Goal: Transaction & Acquisition: Purchase product/service

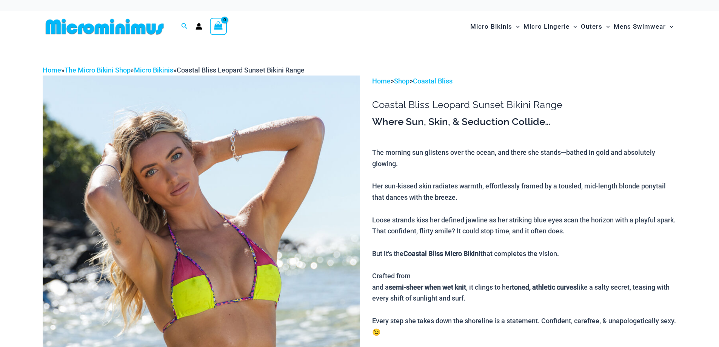
click at [272, 127] on img at bounding box center [201, 315] width 317 height 479
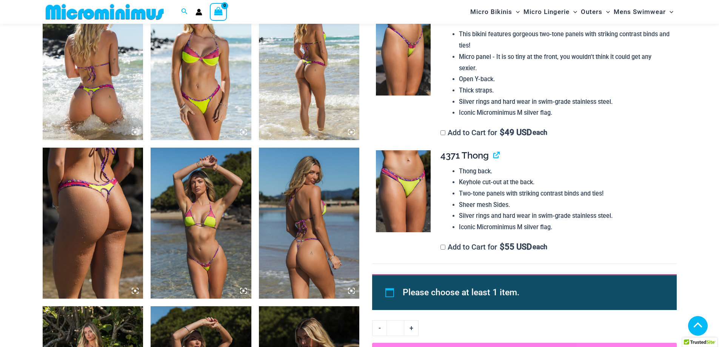
scroll to position [566, 0]
click at [399, 60] on img at bounding box center [403, 55] width 55 height 82
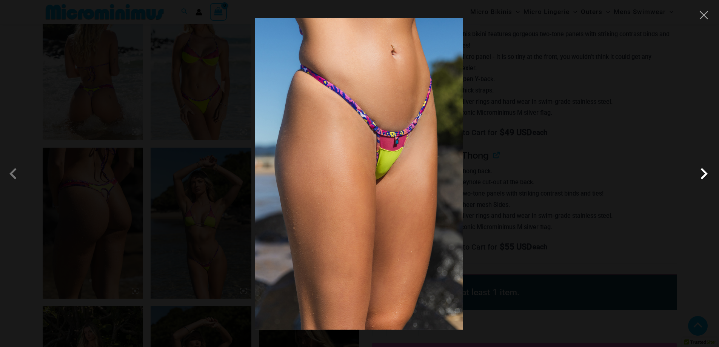
click at [705, 173] on span at bounding box center [704, 173] width 23 height 23
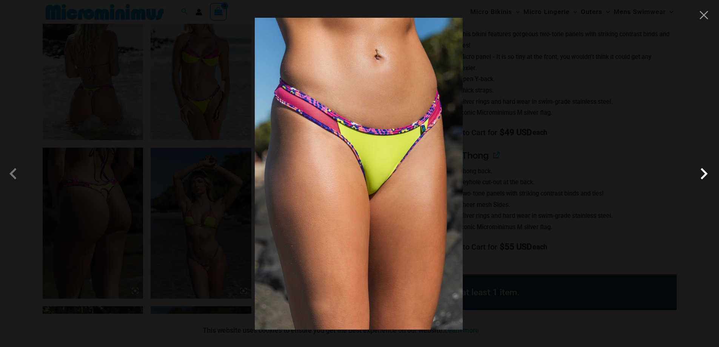
click at [704, 173] on span at bounding box center [704, 173] width 23 height 23
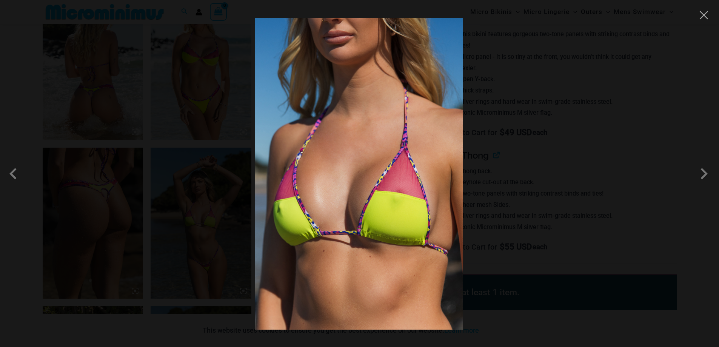
click at [104, 76] on div at bounding box center [359, 173] width 719 height 347
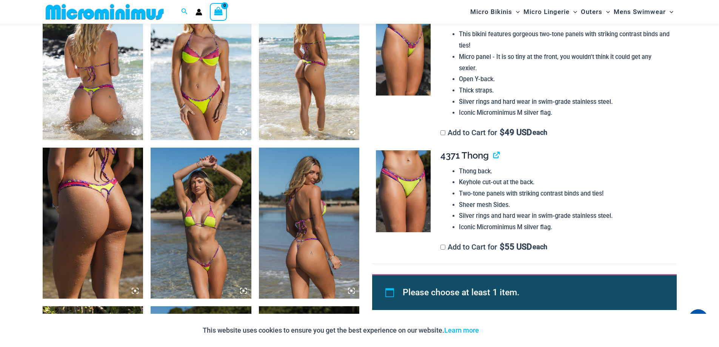
click at [312, 234] on img at bounding box center [309, 223] width 101 height 151
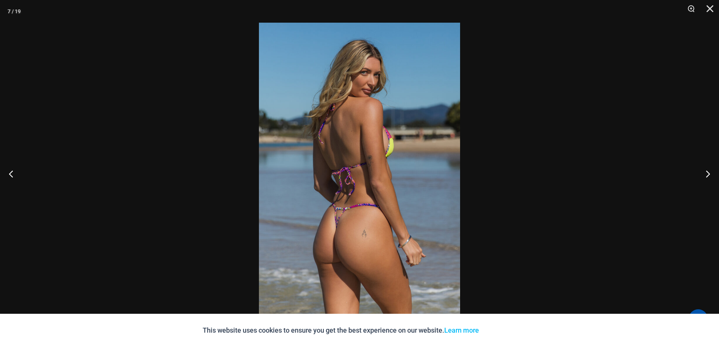
click at [616, 329] on div "This website uses cookies to ensure you get the best experience on our website.…" at bounding box center [359, 330] width 719 height 33
click at [632, 166] on div at bounding box center [359, 173] width 719 height 347
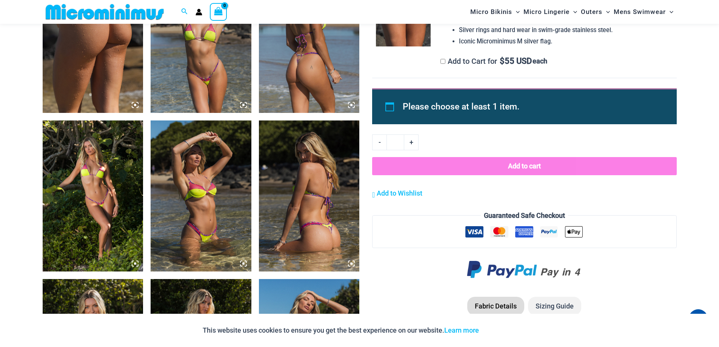
scroll to position [755, 0]
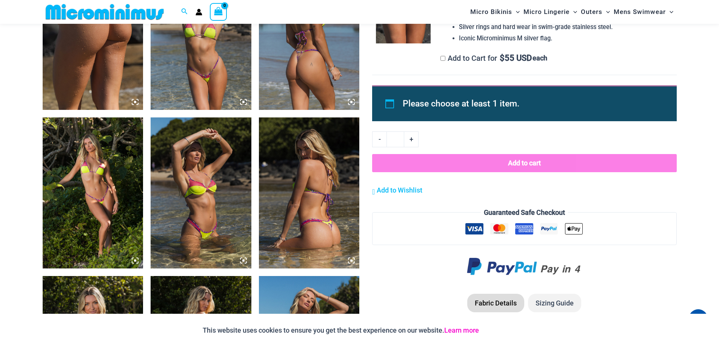
click at [467, 331] on link "Learn more" at bounding box center [461, 330] width 35 height 8
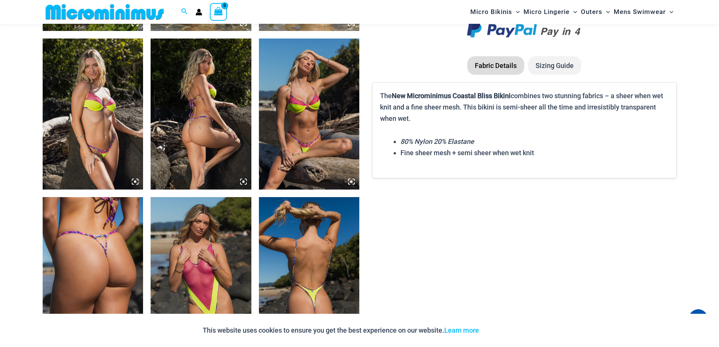
scroll to position [1020, 0]
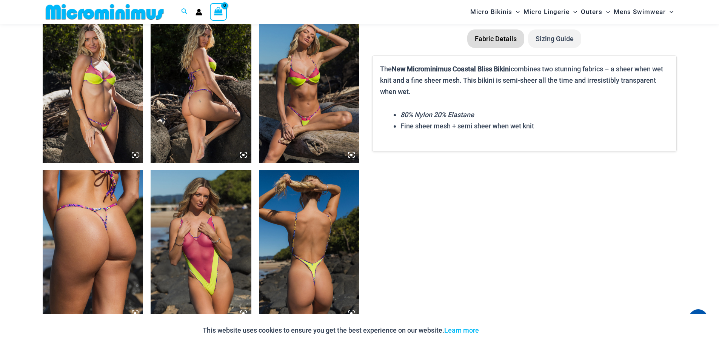
click at [313, 92] on img at bounding box center [309, 87] width 101 height 151
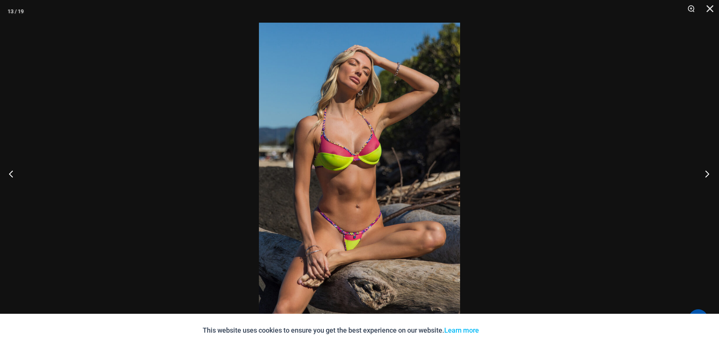
click at [706, 176] on button "Next" at bounding box center [705, 174] width 28 height 38
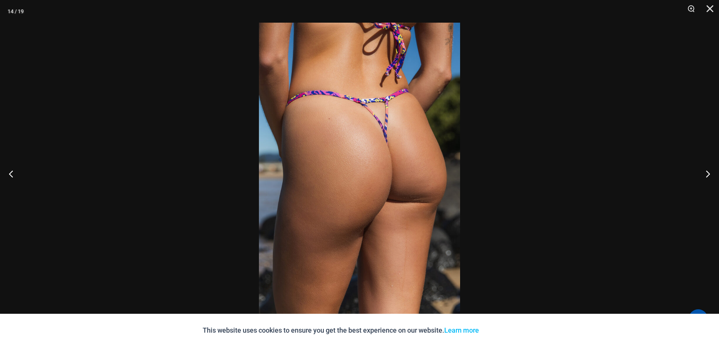
click at [377, 150] on img at bounding box center [359, 174] width 201 height 302
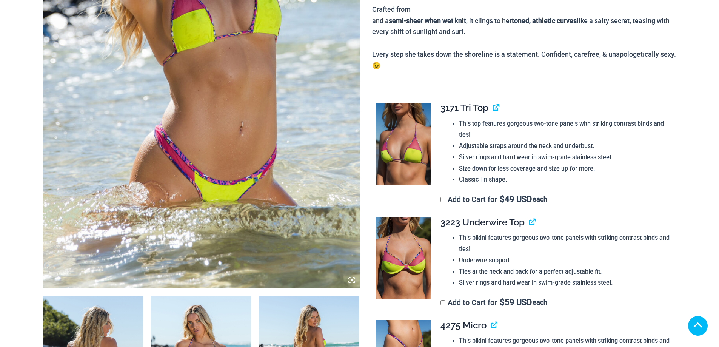
scroll to position [302, 0]
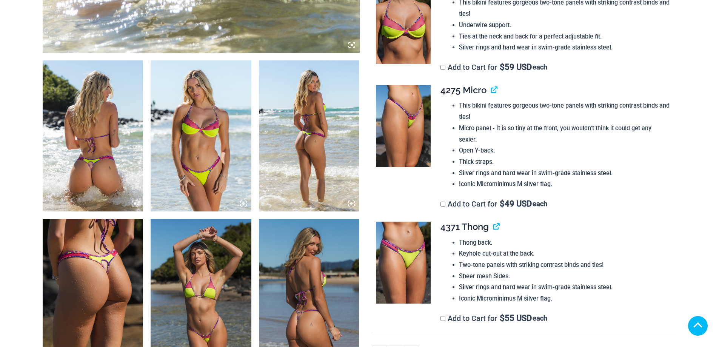
scroll to position [491, 0]
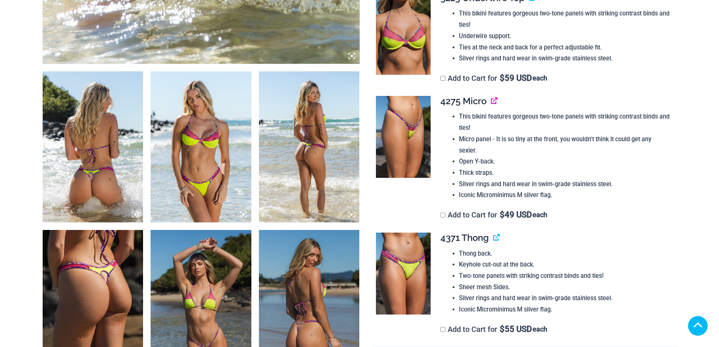
click at [491, 96] on link "View product" at bounding box center [491, 101] width 0 height 11
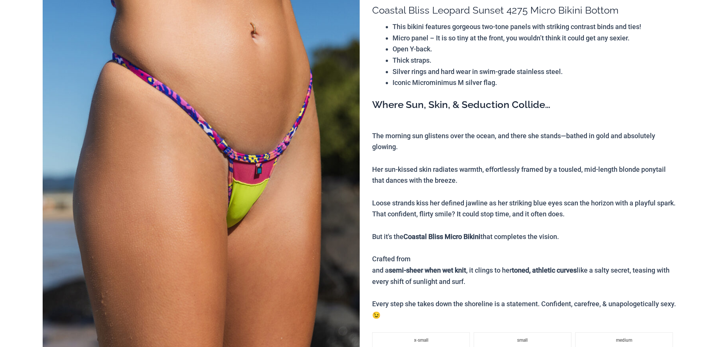
scroll to position [50, 0]
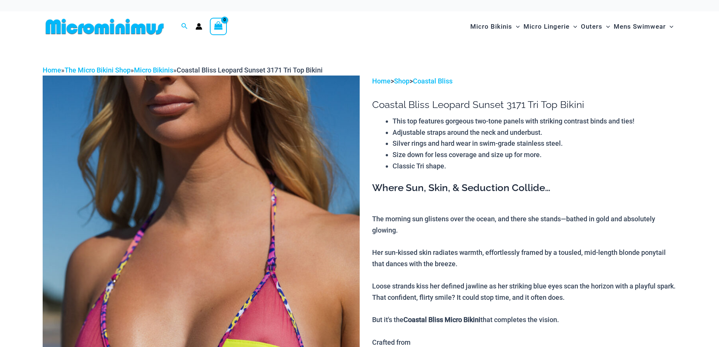
scroll to position [189, 0]
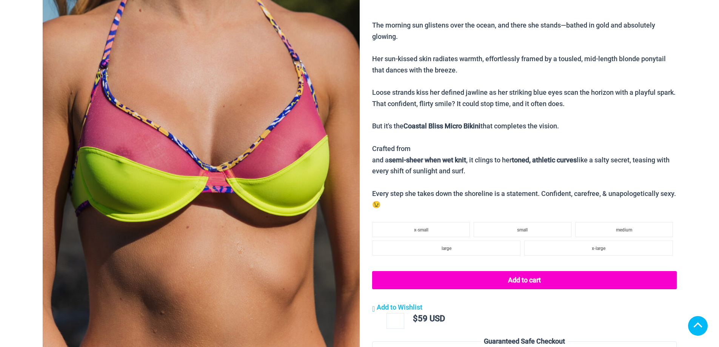
scroll to position [189, 0]
